Goal: Communication & Community: Answer question/provide support

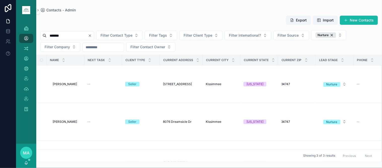
scroll to position [0, 58]
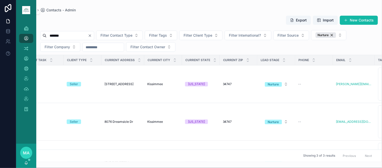
click at [92, 35] on icon "Clear" at bounding box center [90, 36] width 4 height 4
click at [74, 36] on input "scrollable content" at bounding box center [67, 35] width 41 height 7
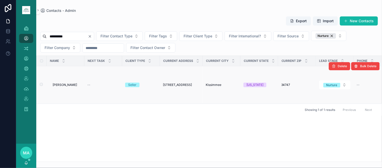
type input "**********"
click at [173, 85] on span "[STREET_ADDRESS]" at bounding box center [177, 85] width 29 height 4
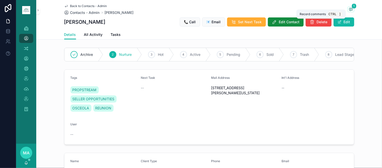
drag, startPoint x: 350, startPoint y: 6, endPoint x: 367, endPoint y: 10, distance: 17.4
click at [352, 7] on span "1" at bounding box center [354, 6] width 5 height 5
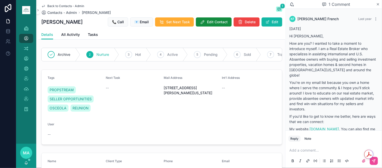
scroll to position [85, 0]
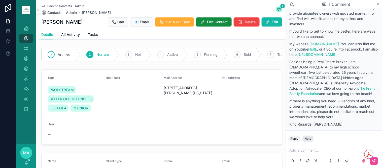
click at [311, 137] on div "Note" at bounding box center [308, 138] width 7 height 4
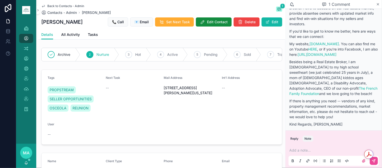
click at [303, 135] on button "Note" at bounding box center [308, 138] width 11 height 6
click at [302, 150] on p "scrollable content" at bounding box center [335, 150] width 91 height 5
click at [317, 151] on span "**********" at bounding box center [310, 150] width 40 height 4
click at [373, 160] on icon "scrollable content" at bounding box center [374, 161] width 4 height 4
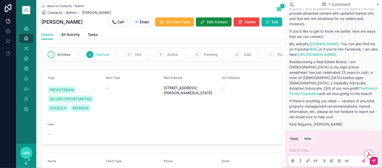
click at [64, 4] on span "Back to Contacts - Admin" at bounding box center [65, 6] width 37 height 4
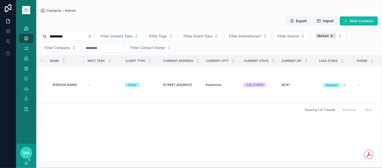
click at [94, 38] on button "Clear" at bounding box center [91, 36] width 6 height 4
click at [87, 39] on input "scrollable content" at bounding box center [67, 36] width 41 height 7
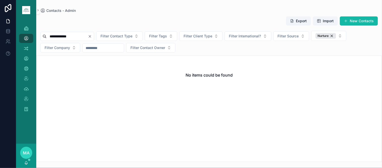
click at [63, 37] on input "**********" at bounding box center [67, 36] width 41 height 7
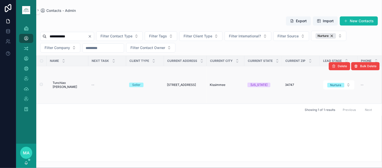
type input "**********"
click at [56, 84] on span "Tunchiao [PERSON_NAME]" at bounding box center [69, 85] width 33 height 8
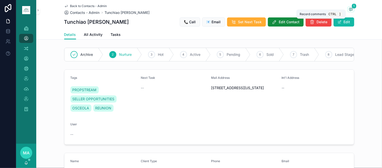
click at [351, 9] on icon "scrollable content" at bounding box center [351, 9] width 1 height 0
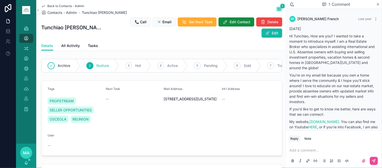
scroll to position [85, 0]
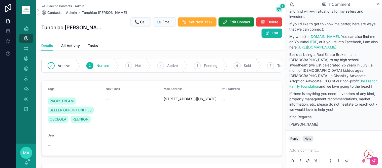
click at [312, 138] on div "Note" at bounding box center [308, 138] width 7 height 4
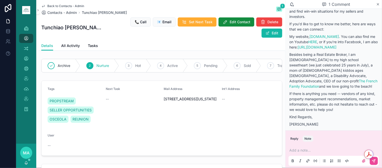
click at [302, 148] on p "scrollable content" at bounding box center [335, 150] width 91 height 5
drag, startPoint x: 318, startPoint y: 150, endPoint x: 374, endPoint y: 155, distance: 56.2
click at [318, 150] on span "**********" at bounding box center [309, 150] width 38 height 4
click at [374, 159] on icon "scrollable content" at bounding box center [374, 161] width 4 height 4
click at [65, 4] on span "Back to Contacts - Admin" at bounding box center [65, 6] width 37 height 4
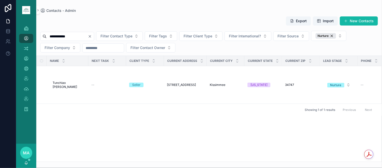
drag, startPoint x: 100, startPoint y: 36, endPoint x: 92, endPoint y: 41, distance: 9.8
click at [92, 37] on icon "Clear" at bounding box center [90, 36] width 4 height 4
click at [87, 37] on input "scrollable content" at bounding box center [67, 36] width 41 height 7
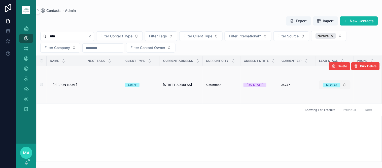
type input "****"
click at [336, 86] on div "Nurture" at bounding box center [332, 85] width 11 height 5
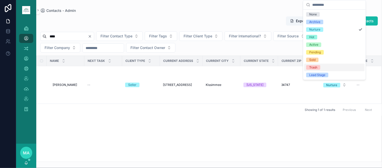
click at [322, 68] on div "Trash" at bounding box center [335, 68] width 61 height 8
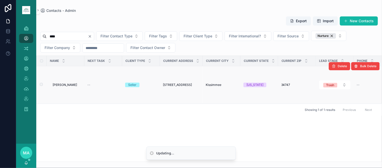
click at [69, 84] on span "[PERSON_NAME]" at bounding box center [65, 85] width 24 height 4
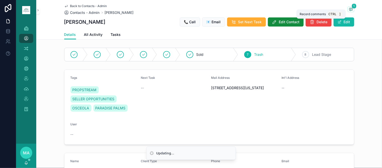
drag, startPoint x: 347, startPoint y: 9, endPoint x: 356, endPoint y: 17, distance: 11.8
click at [349, 10] on icon "scrollable content" at bounding box center [351, 9] width 4 height 4
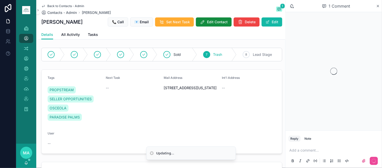
click at [304, 148] on p "scrollable content" at bounding box center [335, 150] width 91 height 5
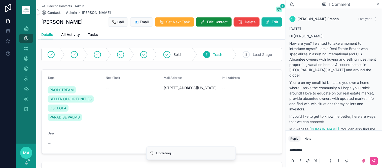
scroll to position [92, 0]
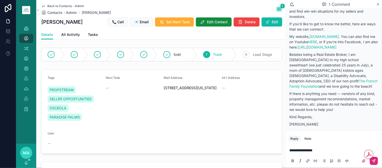
click at [377, 160] on button "scrollable content" at bounding box center [374, 161] width 8 height 8
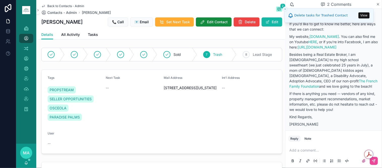
click at [52, 4] on span "Back to Contacts - Admin" at bounding box center [65, 6] width 37 height 4
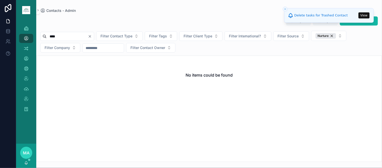
click at [94, 38] on div "****" at bounding box center [67, 36] width 54 height 9
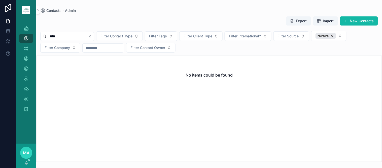
click at [92, 37] on icon "Clear" at bounding box center [90, 36] width 4 height 4
click at [88, 37] on input "scrollable content" at bounding box center [67, 36] width 41 height 7
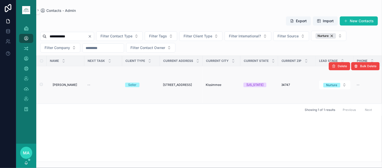
type input "**********"
click at [68, 83] on span "[PERSON_NAME]" at bounding box center [65, 85] width 24 height 4
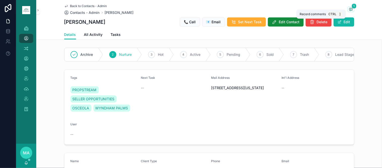
click at [351, 9] on icon "scrollable content" at bounding box center [351, 9] width 1 height 0
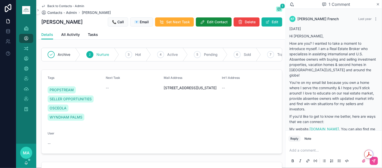
scroll to position [92, 0]
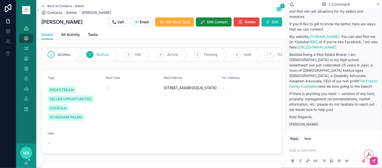
drag, startPoint x: 307, startPoint y: 137, endPoint x: 305, endPoint y: 141, distance: 4.8
click at [307, 137] on div "Note" at bounding box center [308, 138] width 7 height 4
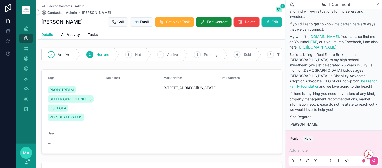
drag, startPoint x: 300, startPoint y: 148, endPoint x: 305, endPoint y: 140, distance: 8.5
click at [305, 141] on div "Reply Note Add a note..." at bounding box center [334, 149] width 97 height 38
click at [376, 160] on icon "scrollable content" at bounding box center [374, 161] width 4 height 4
click at [56, 6] on span "Back to Contacts - Admin" at bounding box center [65, 6] width 37 height 4
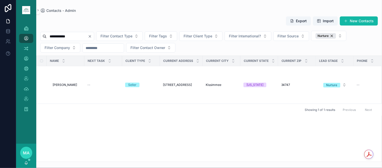
drag, startPoint x: 102, startPoint y: 37, endPoint x: 98, endPoint y: 39, distance: 4.6
click at [92, 37] on icon "Clear" at bounding box center [90, 36] width 4 height 4
click at [84, 37] on input "scrollable content" at bounding box center [67, 36] width 41 height 7
type input "*********"
click at [66, 85] on span "[PERSON_NAME]" at bounding box center [65, 85] width 24 height 4
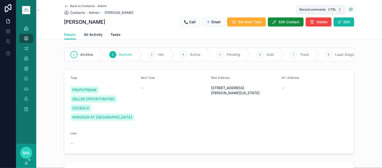
click at [350, 9] on icon "scrollable content" at bounding box center [351, 9] width 4 height 4
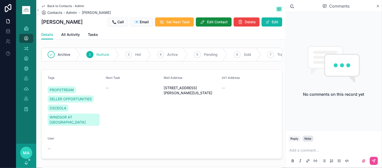
click at [307, 137] on div "Note" at bounding box center [308, 138] width 7 height 4
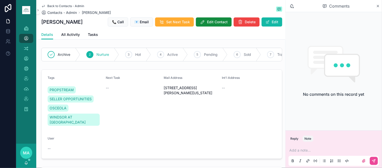
click at [311, 136] on button "Note" at bounding box center [308, 138] width 11 height 6
click at [310, 138] on div "Note" at bounding box center [308, 138] width 7 height 4
click at [298, 149] on p "scrollable content" at bounding box center [335, 150] width 91 height 5
click at [376, 157] on button "scrollable content" at bounding box center [374, 161] width 8 height 8
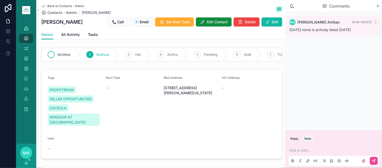
click at [62, 54] on span "Archive" at bounding box center [64, 54] width 13 height 5
click at [378, 6] on icon "scrollable content" at bounding box center [379, 6] width 4 height 4
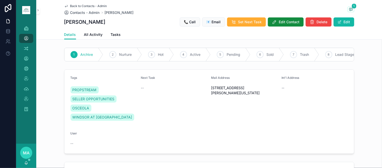
click at [78, 5] on span "Back to Contacts - Admin" at bounding box center [88, 6] width 37 height 4
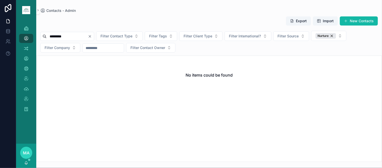
click at [92, 36] on icon "Clear" at bounding box center [90, 36] width 4 height 4
click at [85, 36] on input "scrollable content" at bounding box center [67, 36] width 41 height 7
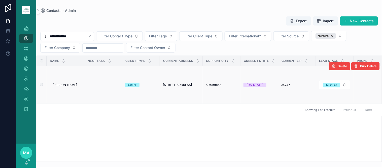
type input "**********"
click at [68, 85] on span "[PERSON_NAME]" at bounding box center [65, 85] width 24 height 4
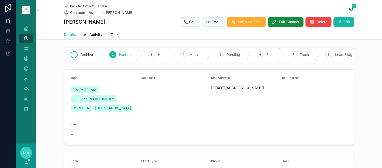
click at [92, 57] on div "Archive" at bounding box center [84, 54] width 39 height 13
click at [352, 7] on span "1" at bounding box center [354, 6] width 5 height 5
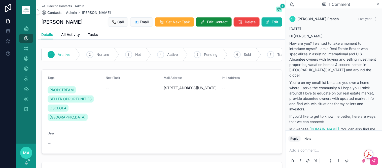
scroll to position [92, 0]
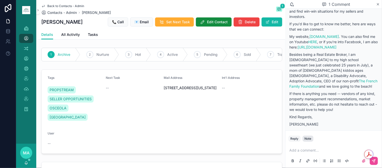
click at [310, 137] on div "Note" at bounding box center [308, 138] width 7 height 4
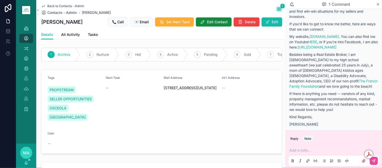
click at [301, 150] on p "scrollable content" at bounding box center [335, 150] width 91 height 5
click at [373, 163] on icon "scrollable content" at bounding box center [374, 161] width 4 height 4
click at [65, 5] on span "Back to Contacts - Admin" at bounding box center [65, 6] width 37 height 4
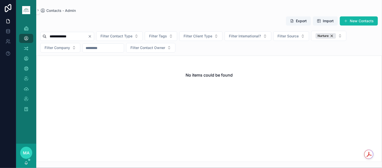
drag, startPoint x: 102, startPoint y: 37, endPoint x: 87, endPoint y: 38, distance: 14.4
click at [94, 39] on div "**********" at bounding box center [67, 36] width 54 height 9
drag, startPoint x: 102, startPoint y: 35, endPoint x: 94, endPoint y: 37, distance: 7.7
click at [92, 36] on icon "Clear" at bounding box center [90, 36] width 4 height 4
click at [88, 36] on input "scrollable content" at bounding box center [67, 36] width 41 height 7
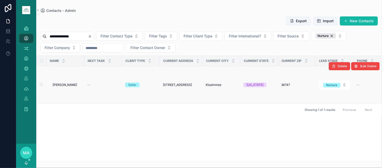
type input "**********"
click at [62, 82] on td "[PERSON_NAME]" at bounding box center [66, 85] width 38 height 38
click at [61, 85] on span "[PERSON_NAME]" at bounding box center [65, 85] width 24 height 4
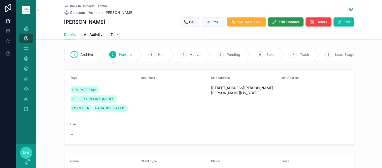
click at [284, 19] on span "Edit Contact" at bounding box center [289, 21] width 21 height 5
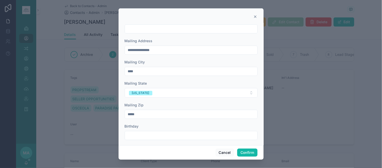
scroll to position [237, 0]
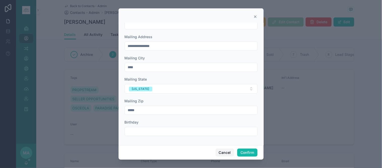
click at [226, 156] on button "Cancel" at bounding box center [225, 152] width 19 height 8
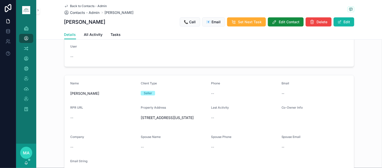
scroll to position [112, 0]
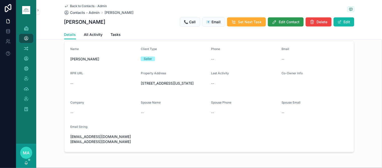
click at [293, 18] on button "Edit Contact" at bounding box center [286, 21] width 36 height 9
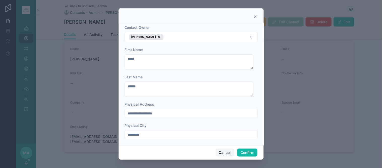
click at [232, 153] on button "Cancel" at bounding box center [225, 152] width 19 height 8
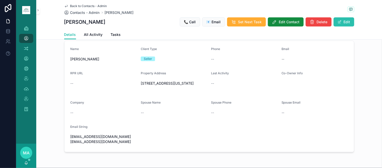
click at [349, 23] on button "Edit" at bounding box center [344, 21] width 21 height 9
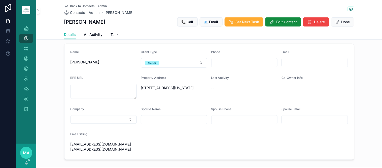
click at [298, 66] on input "scrollable content" at bounding box center [315, 62] width 66 height 7
type input "**********"
click at [342, 23] on button "Done" at bounding box center [343, 21] width 23 height 9
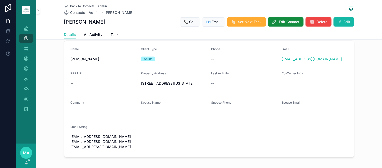
click at [74, 5] on span "Back to Contacts - Admin" at bounding box center [88, 6] width 37 height 4
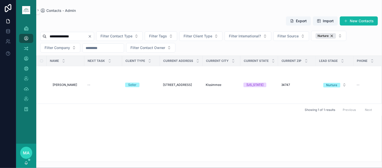
click at [92, 38] on icon "Clear" at bounding box center [90, 36] width 4 height 4
click at [86, 36] on input "scrollable content" at bounding box center [67, 36] width 41 height 7
type input "**********"
click at [69, 83] on span "Seema Manoj" at bounding box center [63, 85] width 20 height 4
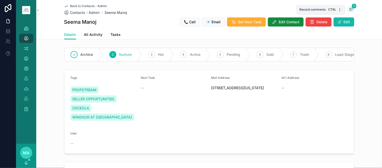
click at [349, 8] on icon "scrollable content" at bounding box center [351, 9] width 4 height 4
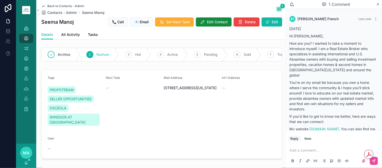
scroll to position [92, 0]
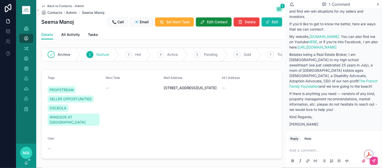
click at [304, 148] on p "scrollable content" at bounding box center [335, 150] width 91 height 5
click at [377, 162] on button "scrollable content" at bounding box center [374, 161] width 8 height 8
click at [63, 5] on span "Back to Contacts - Admin" at bounding box center [65, 6] width 37 height 4
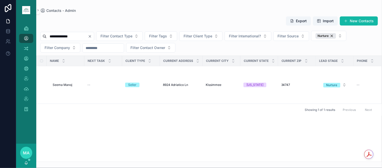
drag, startPoint x: 102, startPoint y: 37, endPoint x: 89, endPoint y: 39, distance: 12.7
click at [92, 37] on icon "Clear" at bounding box center [90, 36] width 4 height 4
click at [88, 39] on input "scrollable content" at bounding box center [67, 36] width 41 height 7
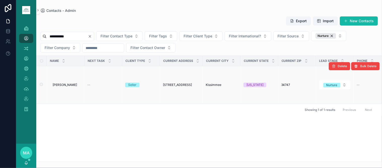
type input "**********"
drag, startPoint x: 71, startPoint y: 82, endPoint x: 67, endPoint y: 87, distance: 6.1
click at [68, 86] on td "[PERSON_NAME] [PERSON_NAME]" at bounding box center [66, 85] width 38 height 38
click at [67, 87] on td "[PERSON_NAME] [PERSON_NAME]" at bounding box center [66, 85] width 38 height 38
click at [66, 83] on span "[PERSON_NAME]" at bounding box center [65, 85] width 24 height 4
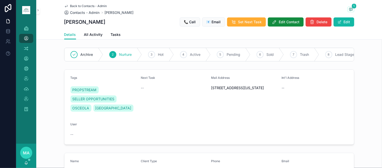
drag, startPoint x: 302, startPoint y: 53, endPoint x: 322, endPoint y: 39, distance: 24.5
click at [302, 52] on span "Trash" at bounding box center [305, 54] width 9 height 5
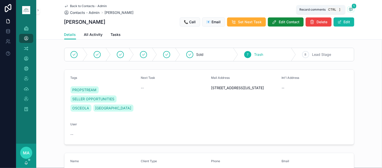
click at [352, 8] on span "1" at bounding box center [354, 6] width 5 height 5
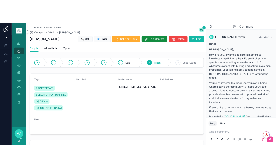
scroll to position [85, 0]
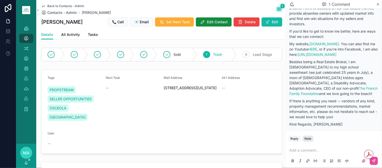
click at [312, 137] on div "Note" at bounding box center [308, 138] width 7 height 4
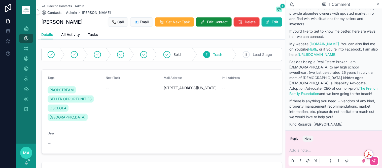
click at [304, 150] on p "scrollable content" at bounding box center [335, 150] width 91 height 5
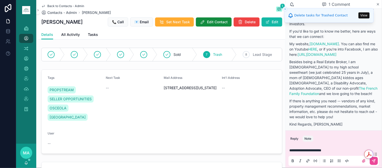
click at [375, 157] on div "Get summaries and key insights using AI Assistant powered by Adobe Acrobat" at bounding box center [374, 154] width 18 height 9
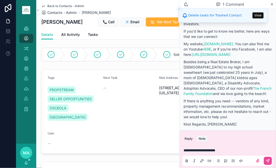
click at [64, 6] on span "Back to Contacts - Admin" at bounding box center [65, 6] width 37 height 4
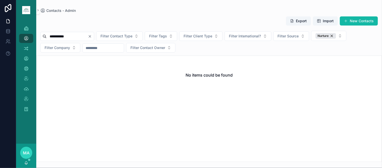
drag, startPoint x: 102, startPoint y: 37, endPoint x: 98, endPoint y: 39, distance: 3.8
click at [92, 37] on icon "Clear" at bounding box center [90, 36] width 4 height 4
click at [88, 39] on input "scrollable content" at bounding box center [67, 36] width 41 height 7
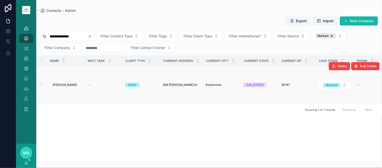
type input "**********"
click at [63, 87] on span "[PERSON_NAME]" at bounding box center [65, 85] width 24 height 4
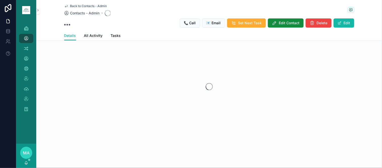
click at [63, 87] on div "scrollable content" at bounding box center [209, 87] width 346 height 80
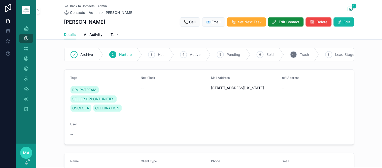
click at [301, 50] on div "7 Trash" at bounding box center [301, 54] width 35 height 13
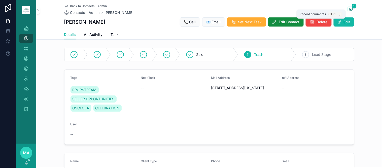
click at [350, 8] on icon "scrollable content" at bounding box center [351, 9] width 3 height 3
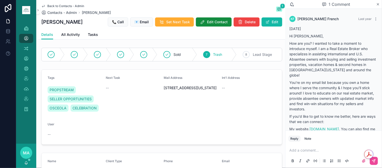
scroll to position [92, 0]
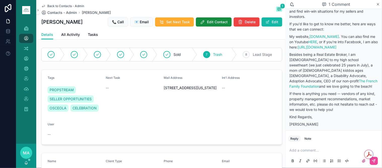
drag, startPoint x: 311, startPoint y: 139, endPoint x: 303, endPoint y: 150, distance: 13.5
click at [311, 139] on div "Note" at bounding box center [308, 138] width 7 height 4
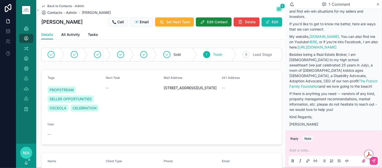
click at [304, 148] on p "scrollable content" at bounding box center [335, 150] width 91 height 5
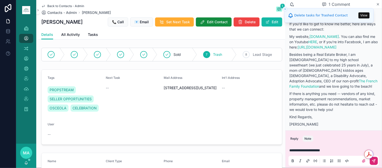
click at [373, 159] on icon "scrollable content" at bounding box center [374, 161] width 4 height 4
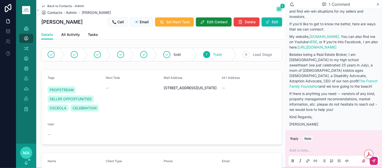
click at [64, 4] on span "Back to Contacts - Admin" at bounding box center [65, 6] width 37 height 4
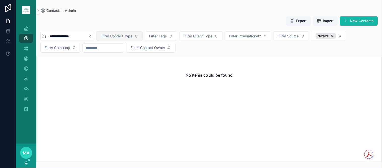
click at [92, 36] on icon "Clear" at bounding box center [90, 36] width 4 height 4
click at [88, 35] on input "scrollable content" at bounding box center [67, 36] width 41 height 7
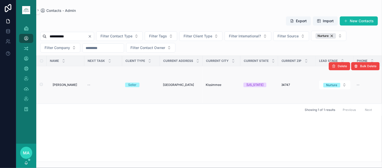
type input "**********"
click at [74, 85] on span "[PERSON_NAME]" at bounding box center [65, 85] width 24 height 4
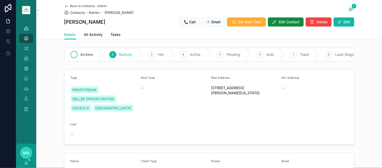
click at [83, 54] on span "Archive" at bounding box center [87, 54] width 13 height 5
click at [346, 19] on button "Edit" at bounding box center [344, 21] width 21 height 9
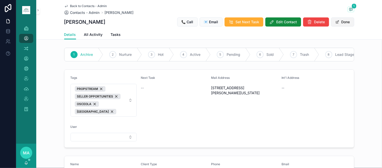
drag, startPoint x: 344, startPoint y: 21, endPoint x: 346, endPoint y: 19, distance: 2.9
click at [344, 21] on button "Done" at bounding box center [343, 21] width 23 height 9
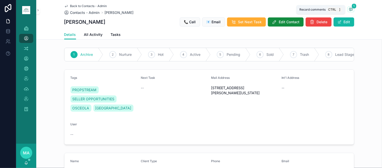
click at [351, 9] on icon "scrollable content" at bounding box center [351, 9] width 1 height 0
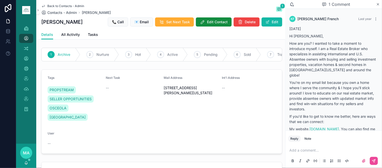
scroll to position [92, 0]
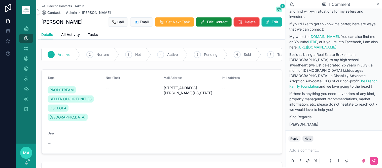
click at [311, 138] on div "Note" at bounding box center [308, 138] width 7 height 4
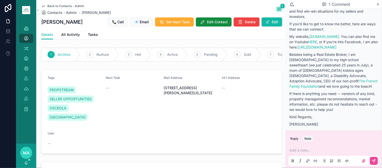
drag, startPoint x: 305, startPoint y: 149, endPoint x: 307, endPoint y: 145, distance: 3.5
click at [305, 148] on p "scrollable content" at bounding box center [335, 150] width 91 height 5
click at [374, 158] on button "scrollable content" at bounding box center [374, 161] width 8 height 8
click at [65, 6] on span "Back to Contacts - Admin" at bounding box center [65, 6] width 37 height 4
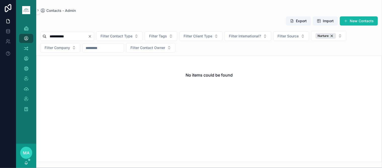
click at [92, 34] on icon "Clear" at bounding box center [90, 36] width 4 height 4
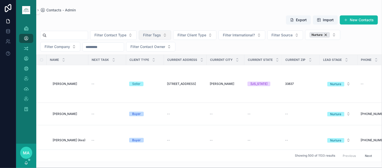
click at [161, 35] on span "Filter Tags" at bounding box center [152, 35] width 18 height 5
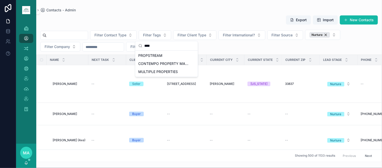
type input "****"
click at [162, 53] on span "PROPSTREAM" at bounding box center [151, 55] width 24 height 5
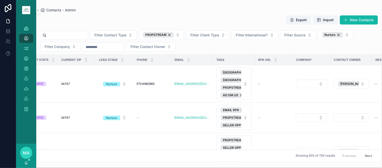
scroll to position [0, 229]
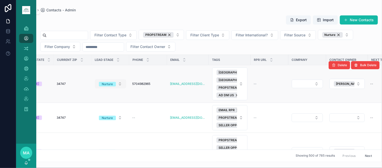
click at [120, 83] on button "Nurture" at bounding box center [110, 83] width 31 height 9
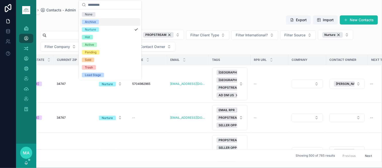
click at [111, 21] on div "Archive" at bounding box center [110, 22] width 61 height 8
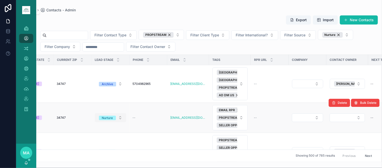
click at [117, 119] on button "Nurture" at bounding box center [111, 117] width 32 height 9
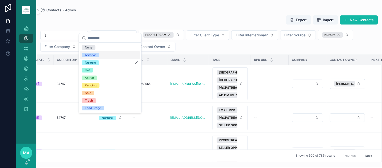
click at [100, 51] on div "Archive" at bounding box center [110, 55] width 61 height 8
